Goal: Task Accomplishment & Management: Use online tool/utility

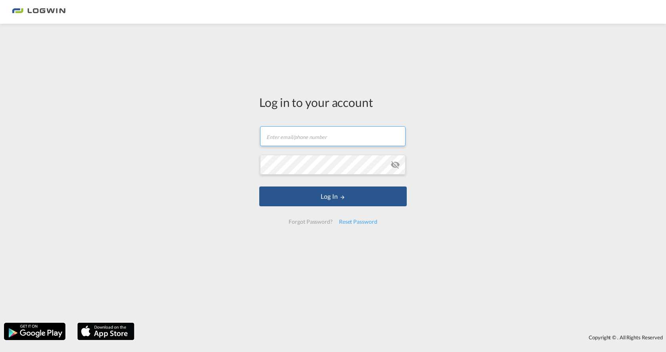
click at [291, 143] on input "text" at bounding box center [332, 136] width 145 height 20
type input "[PERSON_NAME][EMAIL_ADDRESS][PERSON_NAME][DOMAIN_NAME]"
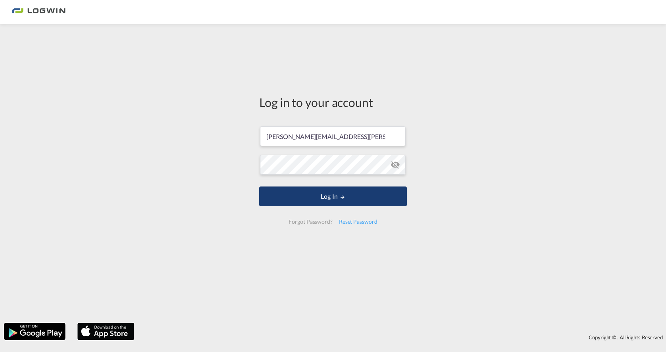
click at [375, 197] on button "Log In" at bounding box center [332, 197] width 147 height 20
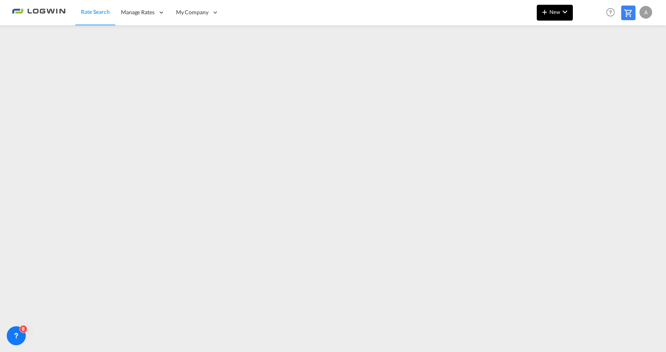
click at [568, 12] on md-icon "icon-chevron-down" at bounding box center [565, 12] width 10 height 10
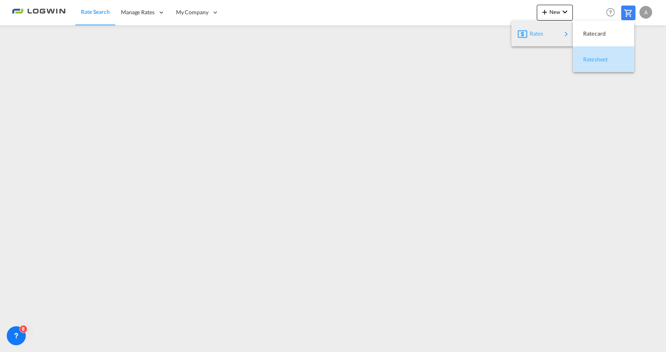
click at [592, 61] on span "Ratesheet" at bounding box center [587, 60] width 9 height 16
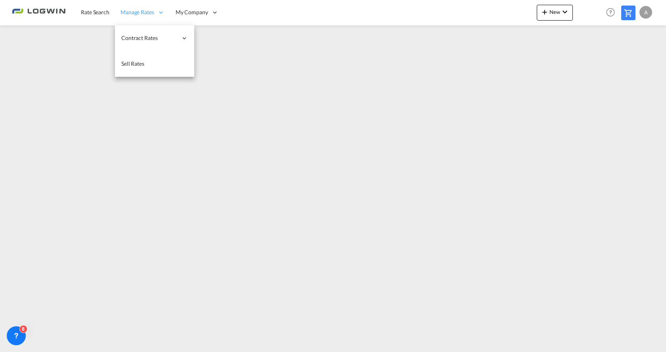
click at [132, 11] on span "Manage Rates" at bounding box center [137, 12] width 34 height 8
click at [134, 16] on span "Manage Rates" at bounding box center [137, 12] width 34 height 8
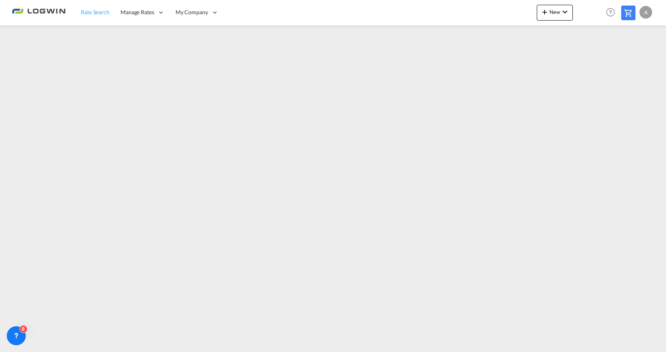
click at [103, 15] on span "Rate Search" at bounding box center [95, 12] width 29 height 7
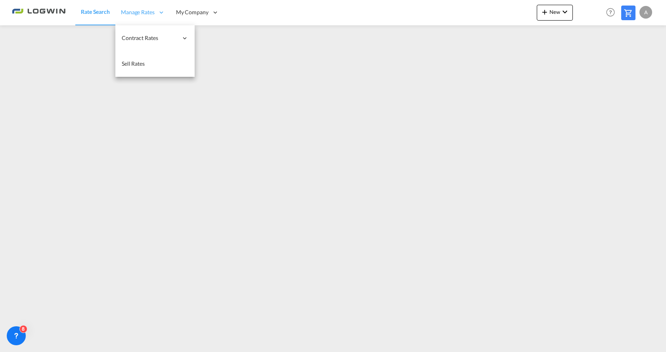
click at [131, 12] on span "Manage Rates" at bounding box center [138, 12] width 34 height 8
click at [137, 11] on span "Manage Rates" at bounding box center [138, 12] width 34 height 8
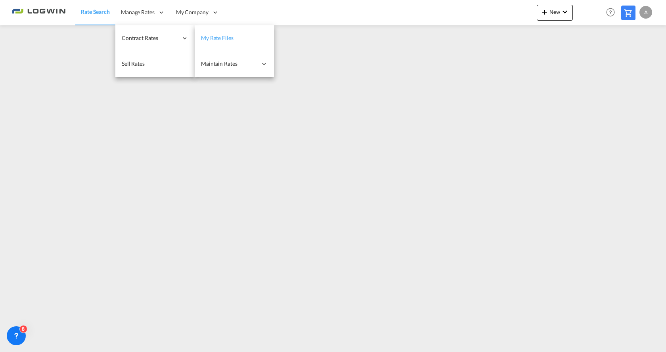
click at [225, 37] on span "My Rate Files" at bounding box center [217, 37] width 33 height 7
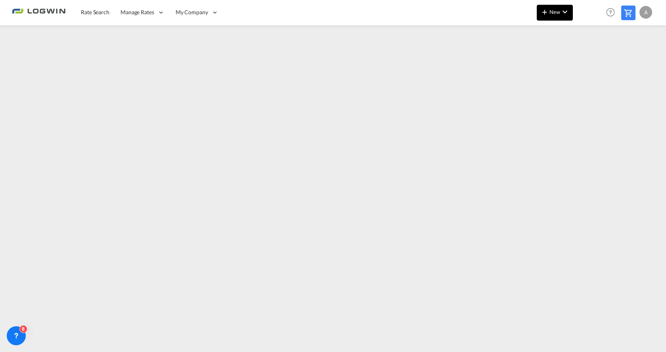
click at [551, 13] on span "New" at bounding box center [555, 12] width 30 height 6
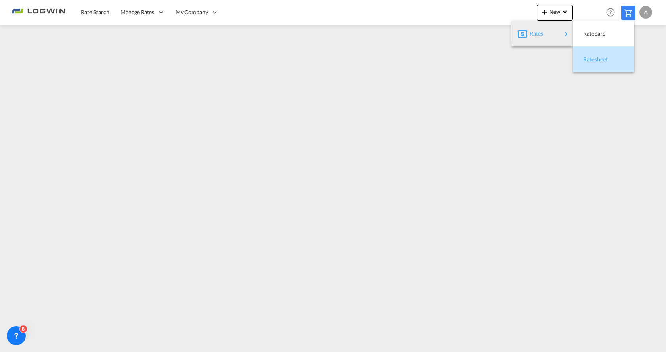
click at [592, 59] on span "Ratesheet" at bounding box center [587, 60] width 9 height 16
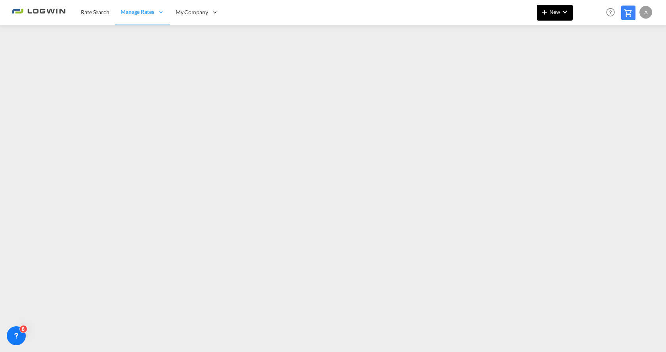
click at [551, 8] on button "New" at bounding box center [555, 13] width 36 height 16
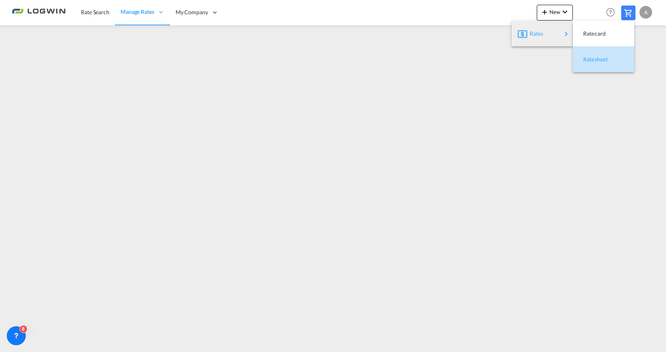
click at [592, 62] on span "Ratesheet" at bounding box center [587, 60] width 9 height 16
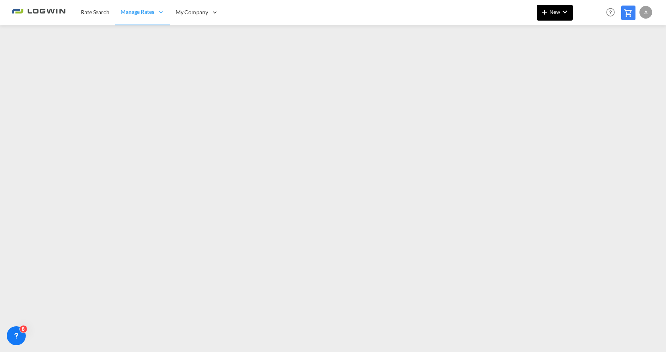
click at [561, 13] on md-icon "icon-chevron-down" at bounding box center [565, 12] width 10 height 10
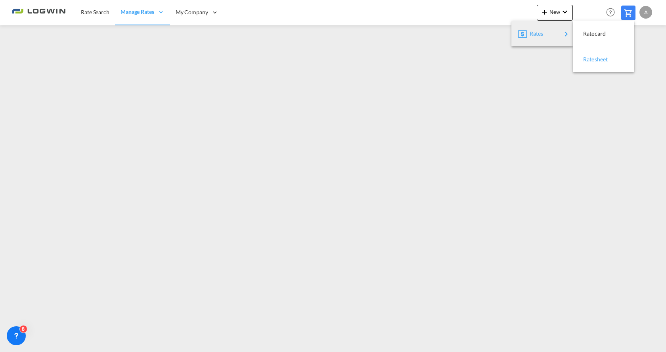
click at [592, 60] on span "Ratesheet" at bounding box center [587, 60] width 9 height 16
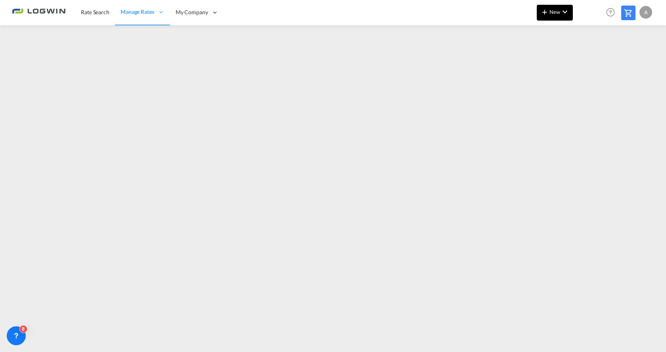
click at [557, 15] on span "New" at bounding box center [555, 12] width 30 height 6
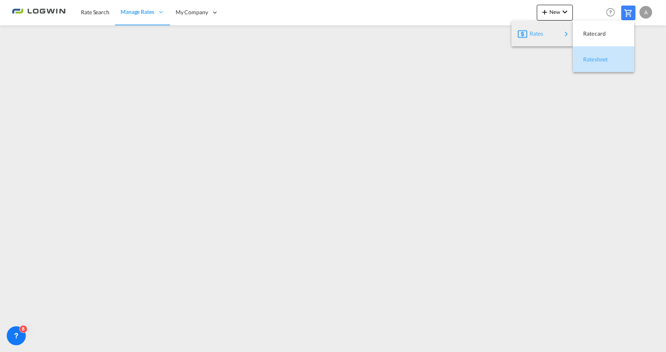
click at [592, 62] on span "Ratesheet" at bounding box center [587, 60] width 9 height 16
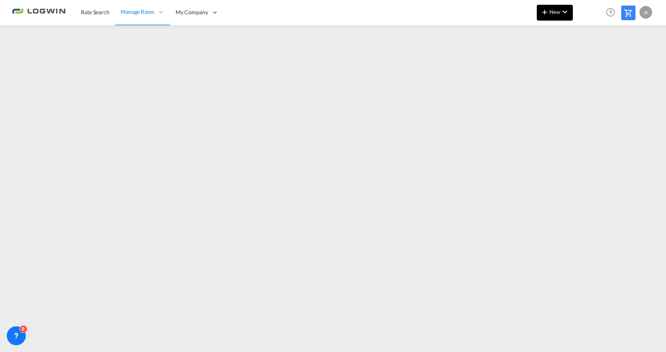
click at [560, 13] on md-icon "icon-chevron-down" at bounding box center [565, 12] width 10 height 10
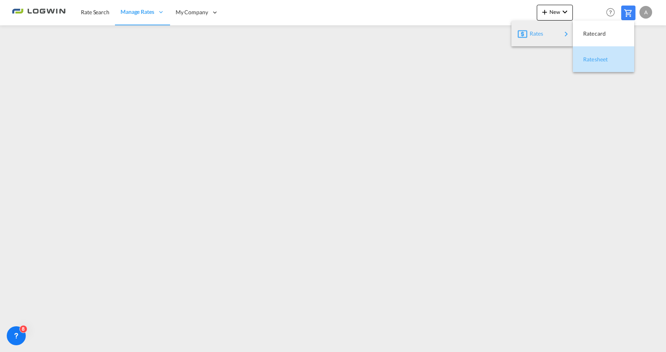
click at [592, 62] on span "Ratesheet" at bounding box center [587, 60] width 9 height 16
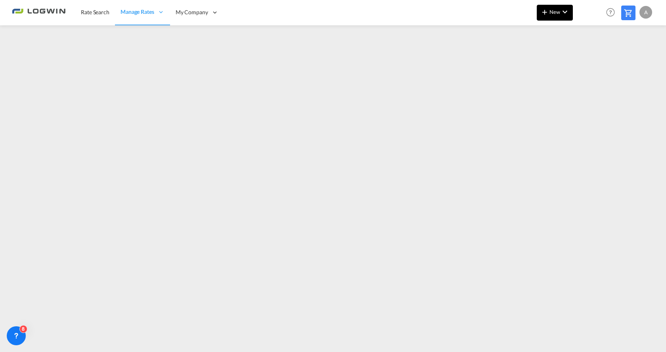
click at [549, 14] on md-icon "icon-plus 400-fg" at bounding box center [545, 12] width 10 height 10
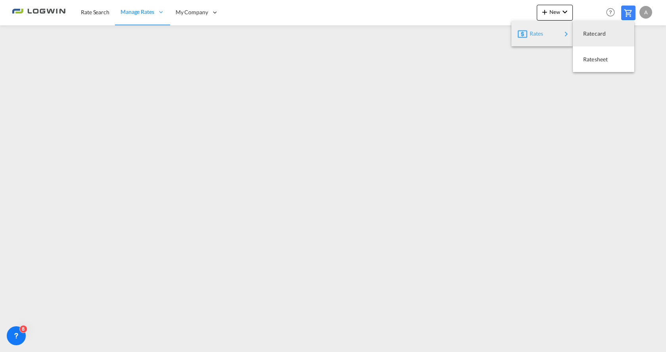
click at [545, 36] on div "Rates" at bounding box center [546, 34] width 32 height 20
click at [592, 58] on span "Ratesheet" at bounding box center [587, 60] width 9 height 16
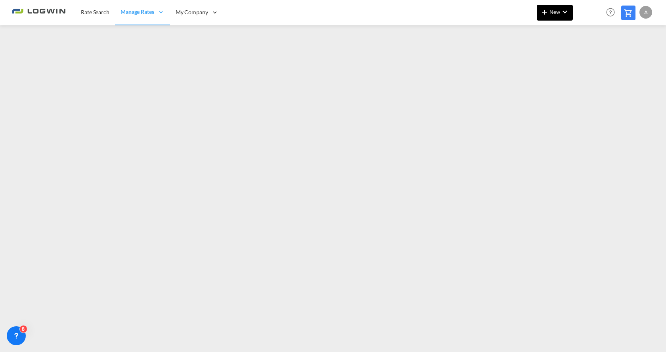
click at [560, 13] on md-icon "icon-chevron-down" at bounding box center [565, 12] width 10 height 10
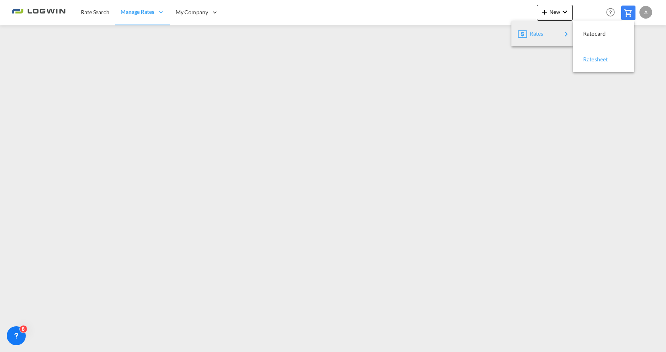
click at [601, 63] on div "Ratesheet" at bounding box center [597, 60] width 29 height 20
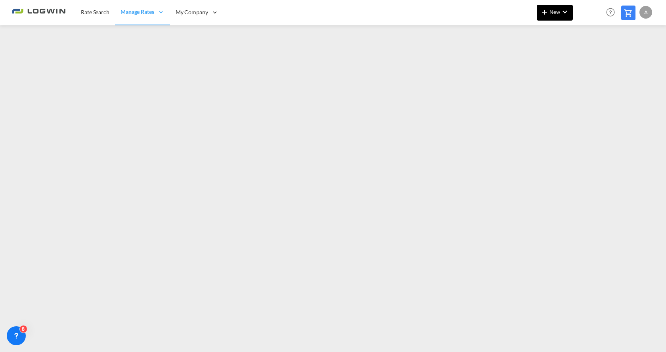
click at [557, 14] on span "New" at bounding box center [555, 12] width 30 height 6
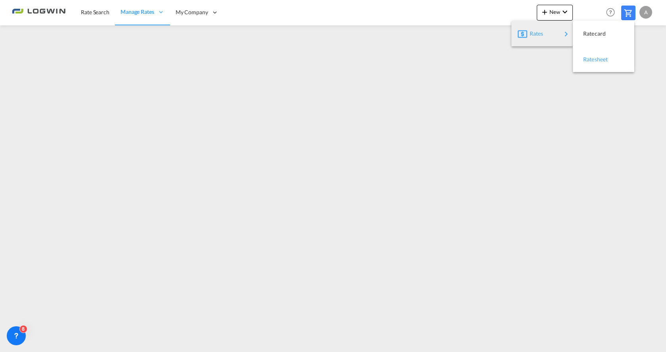
click at [592, 60] on span "Ratesheet" at bounding box center [587, 60] width 9 height 16
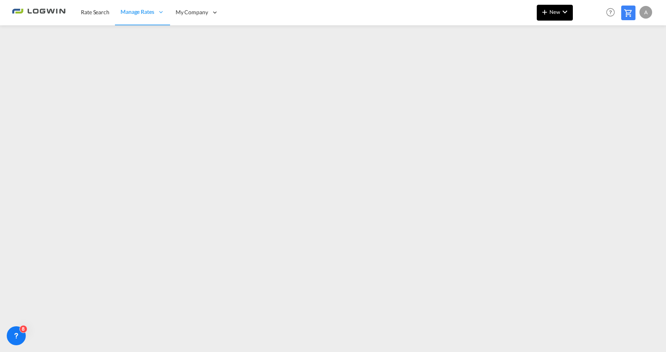
click at [551, 19] on button "New" at bounding box center [555, 13] width 36 height 16
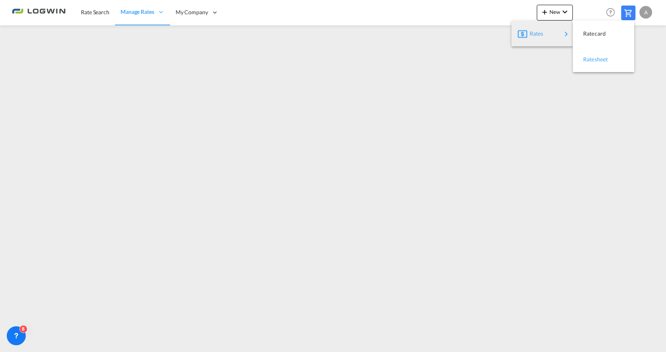
click at [592, 58] on span "Ratesheet" at bounding box center [587, 60] width 9 height 16
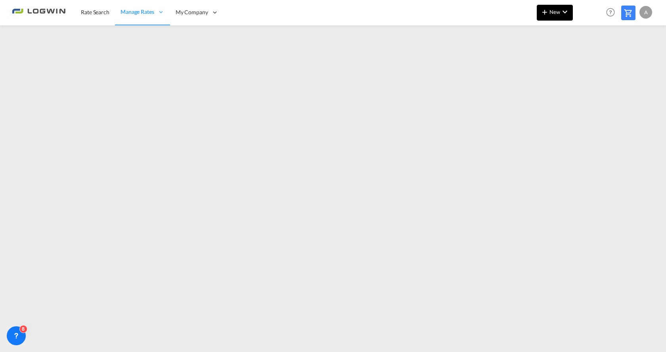
click at [551, 13] on span "New" at bounding box center [555, 12] width 30 height 6
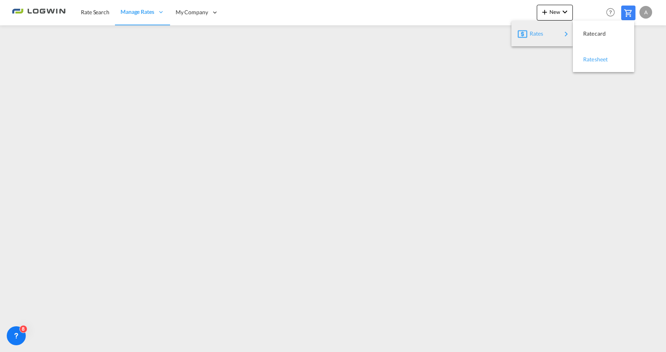
click at [592, 61] on span "Ratesheet" at bounding box center [587, 60] width 9 height 16
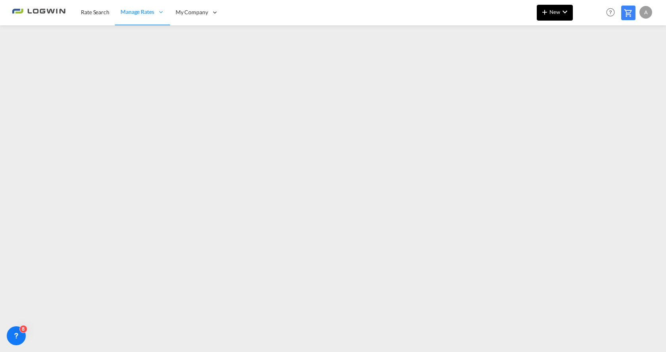
click at [557, 11] on span "New" at bounding box center [555, 12] width 30 height 6
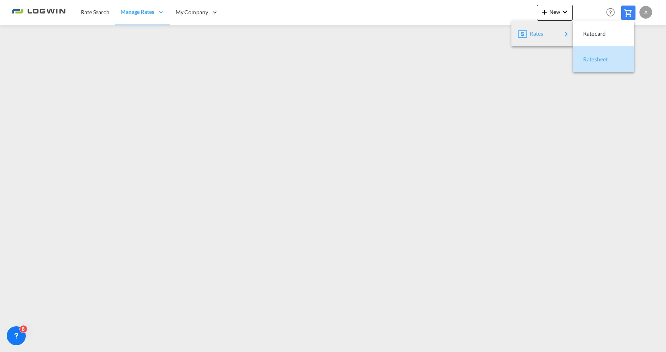
click at [593, 64] on div "Ratesheet" at bounding box center [597, 60] width 29 height 20
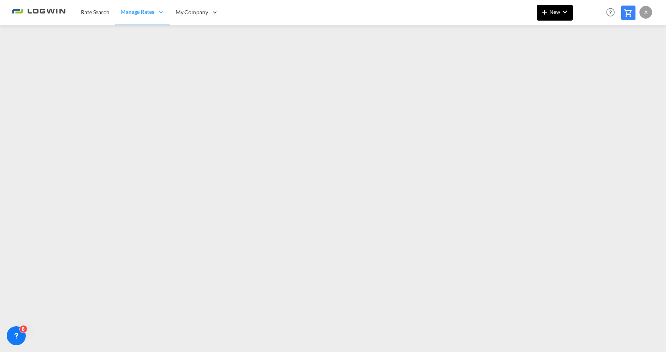
click at [555, 11] on span "New" at bounding box center [555, 12] width 30 height 6
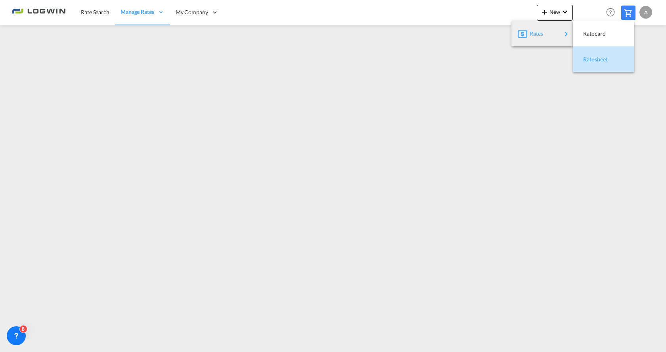
click at [589, 57] on span "Ratesheet" at bounding box center [587, 60] width 9 height 16
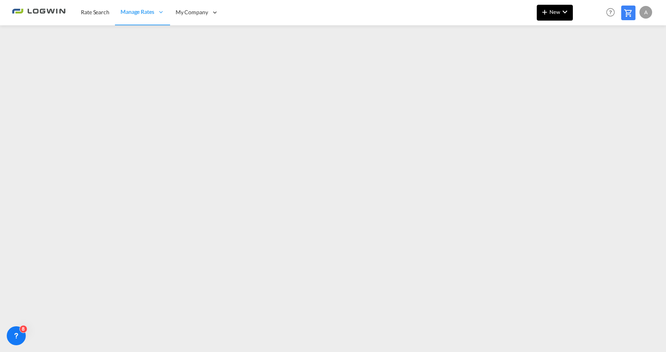
click at [549, 15] on md-icon "icon-plus 400-fg" at bounding box center [545, 12] width 10 height 10
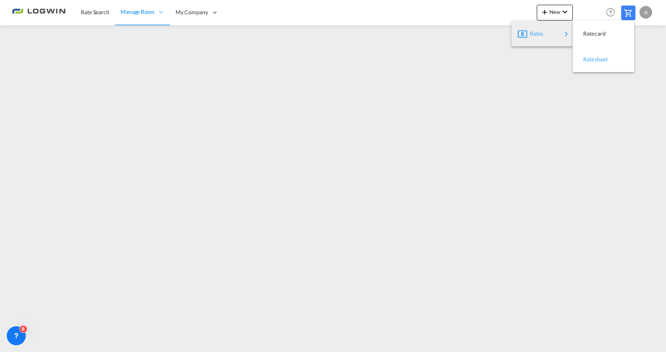
click at [592, 59] on span "Ratesheet" at bounding box center [587, 60] width 9 height 16
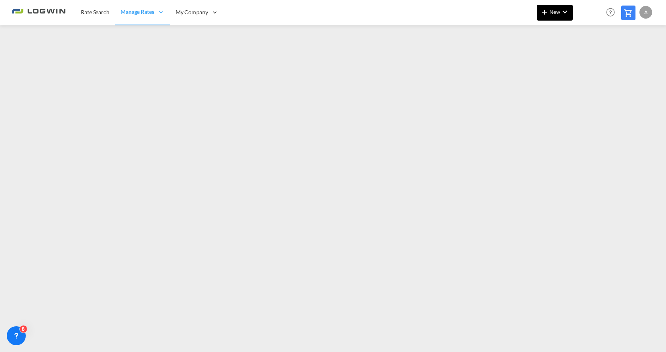
click at [555, 13] on span "New" at bounding box center [555, 12] width 30 height 6
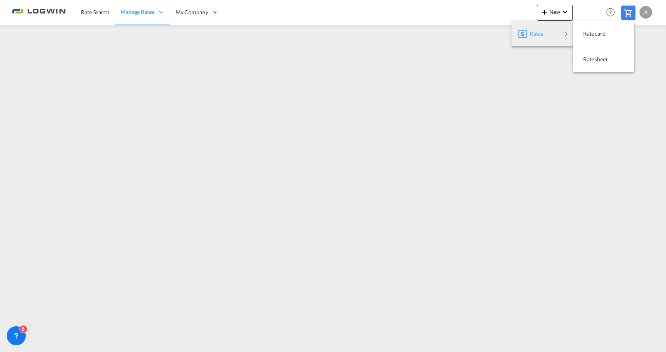
click at [556, 38] on div "Rates" at bounding box center [546, 34] width 32 height 20
click at [598, 63] on div "Ratesheet" at bounding box center [597, 60] width 29 height 20
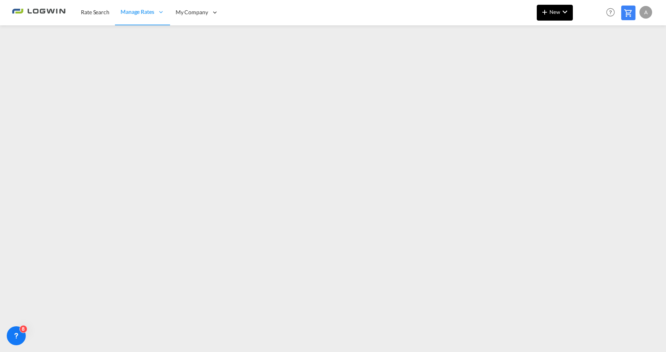
click at [555, 10] on span "New" at bounding box center [555, 12] width 30 height 6
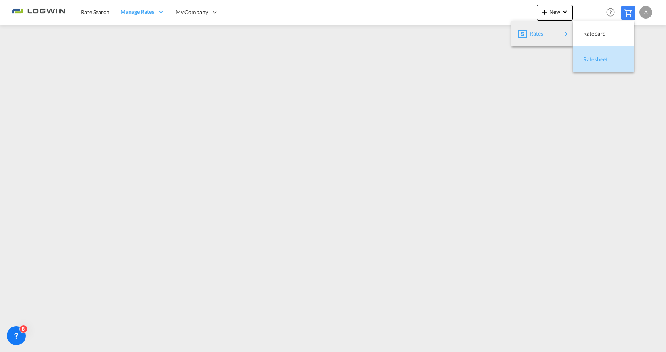
click at [592, 58] on span "Ratesheet" at bounding box center [587, 60] width 9 height 16
